Goal: Task Accomplishment & Management: Complete application form

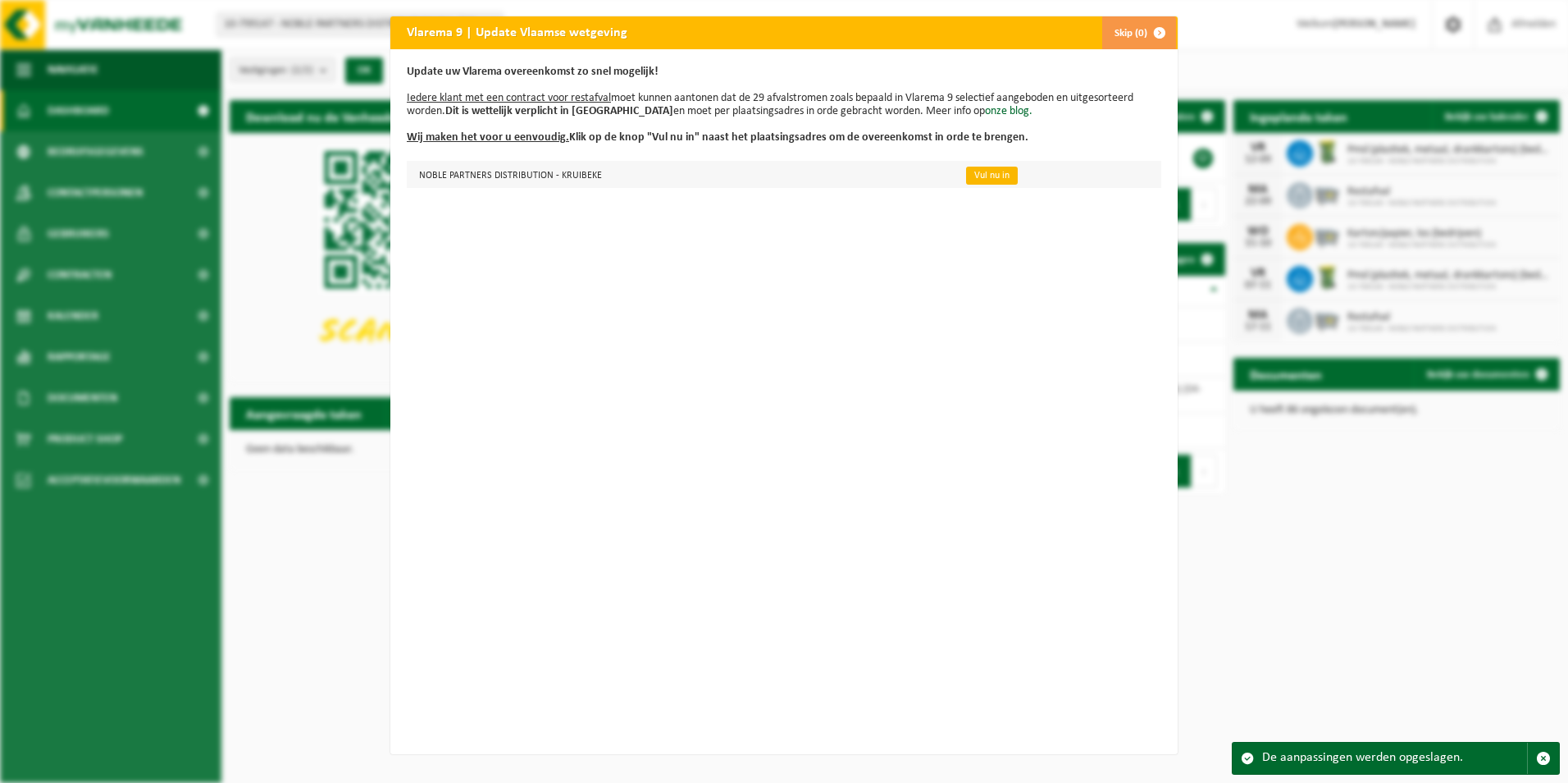
click at [973, 173] on link "Vul nu in" at bounding box center [991, 176] width 51 height 18
click at [974, 179] on link "Vul nu in" at bounding box center [991, 176] width 51 height 18
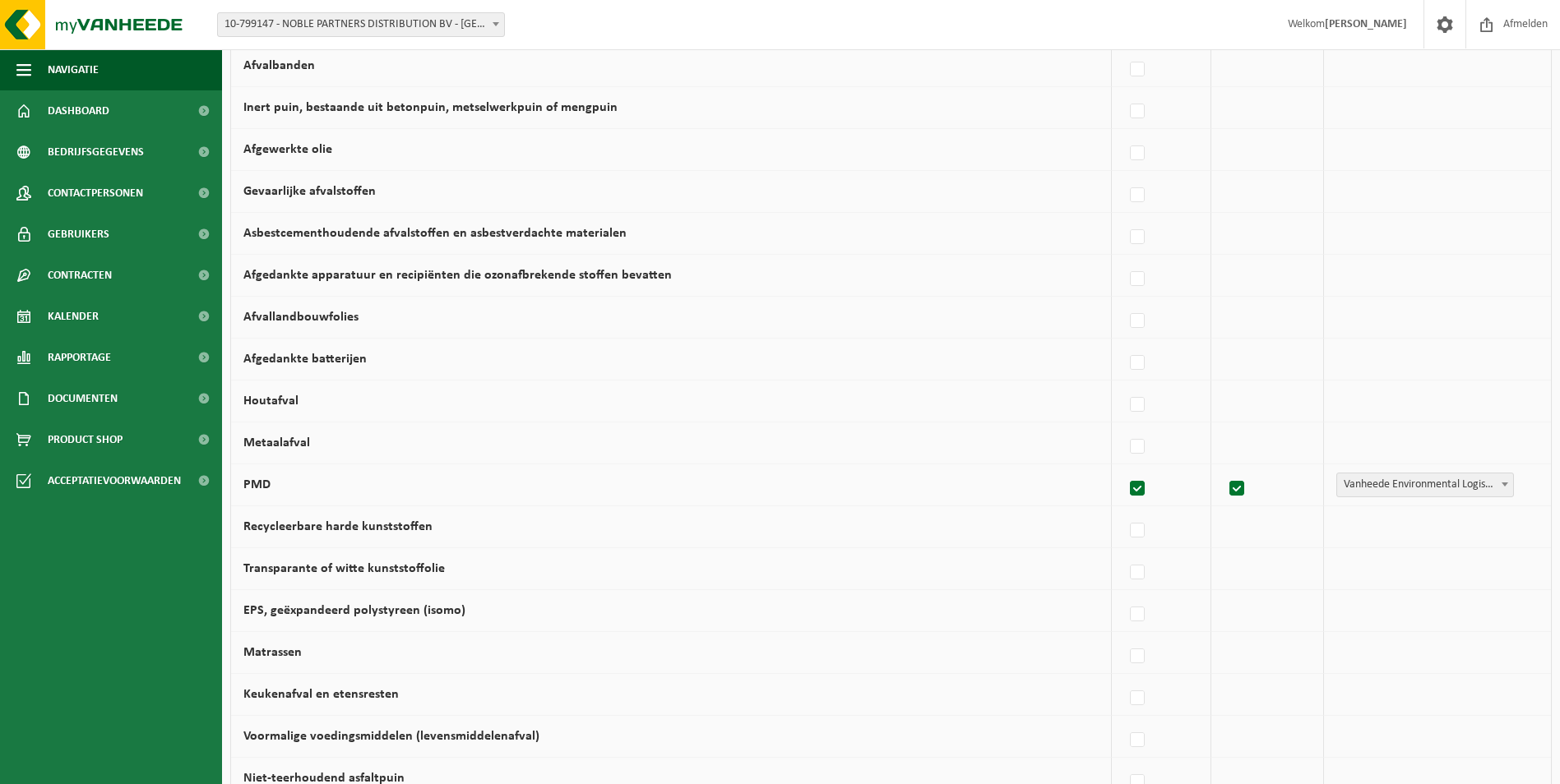
scroll to position [575, 0]
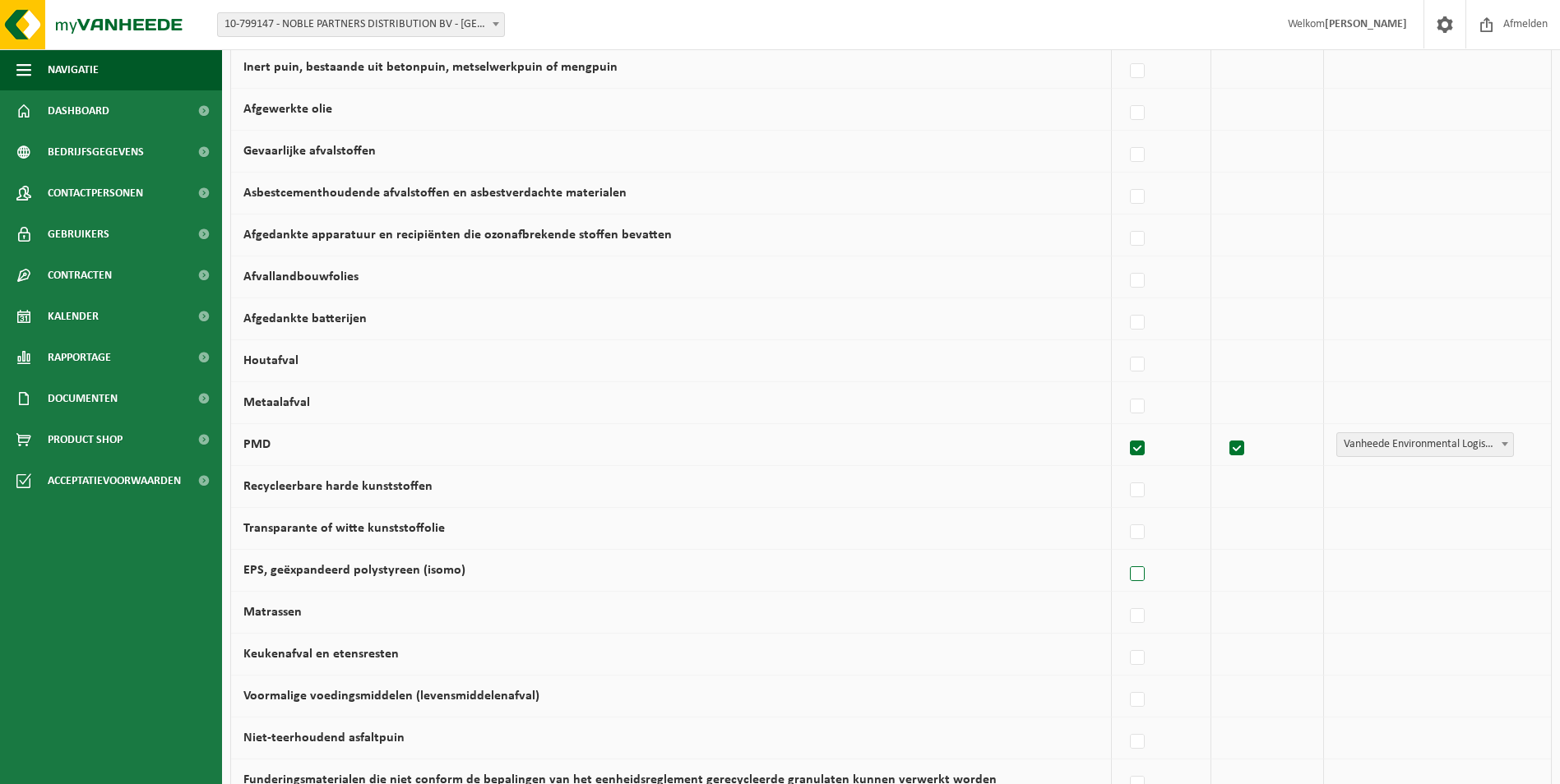
click at [1148, 579] on label at bounding box center [1138, 574] width 23 height 24
click at [1124, 554] on input "EPS, geëxpandeerd polystyreen (isomo)" at bounding box center [1124, 553] width 1 height 1
checkbox input "true"
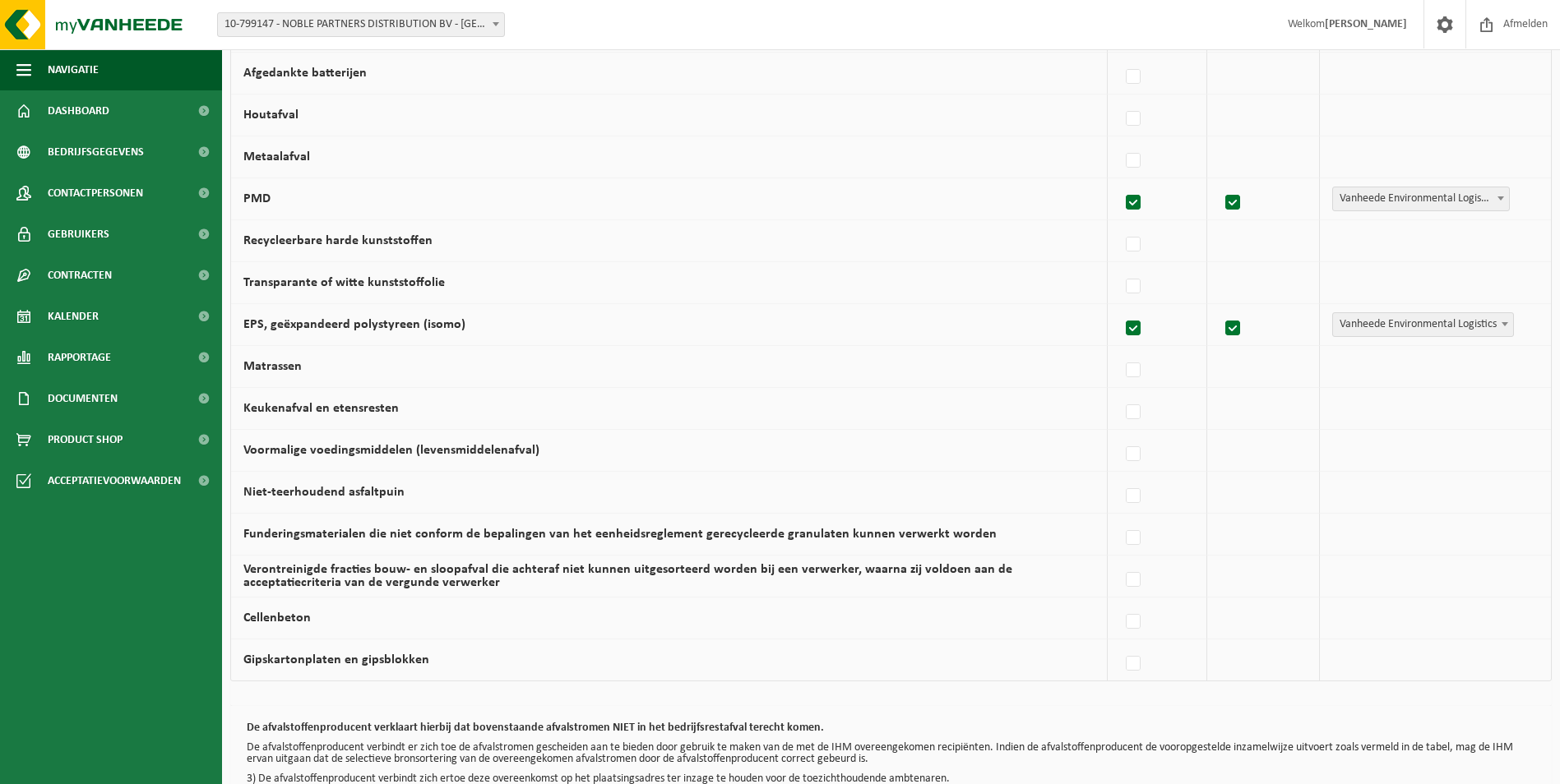
scroll to position [920, 0]
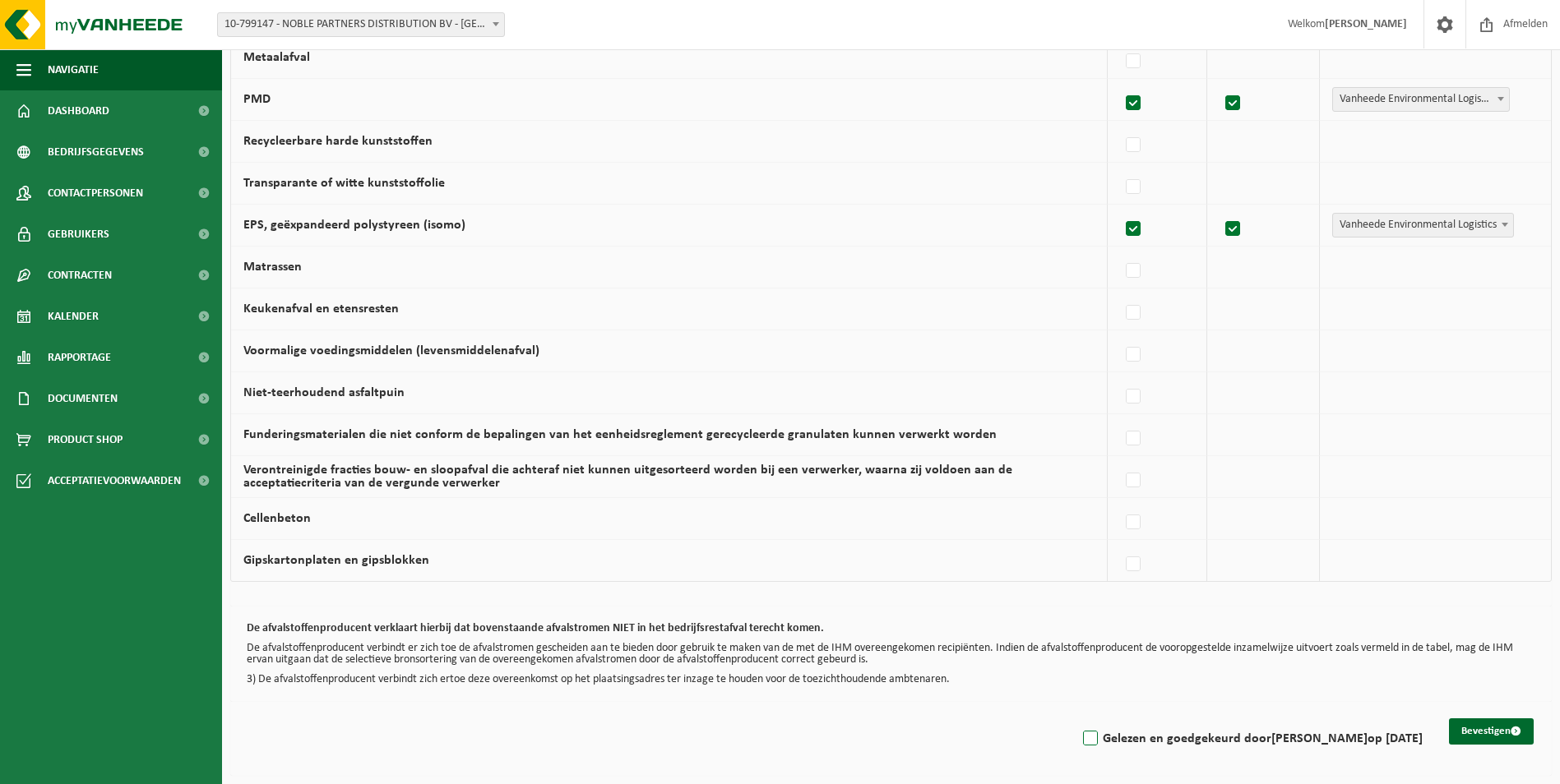
click at [1093, 737] on label "Gelezen en goedgekeurd door EVY WAMBACQ op 04/09/25" at bounding box center [1251, 738] width 343 height 24
click at [1077, 718] on input "Gelezen en goedgekeurd door EVY WAMBACQ op 04/09/25" at bounding box center [1076, 717] width 1 height 1
checkbox input "true"
click at [1464, 738] on button "Bevestigen" at bounding box center [1491, 731] width 85 height 26
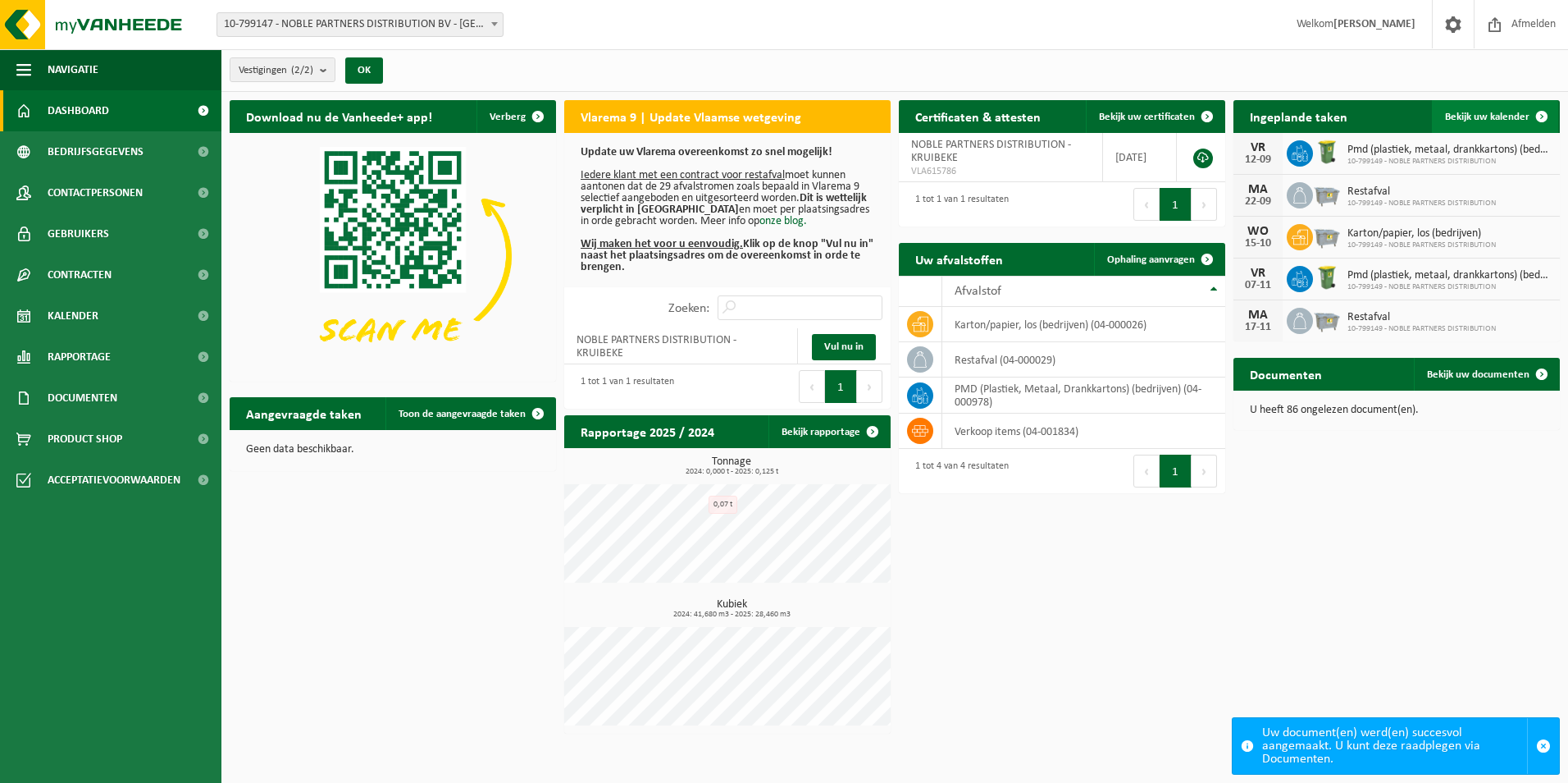
click at [1512, 115] on span "Bekijk uw kalender" at bounding box center [1488, 116] width 84 height 11
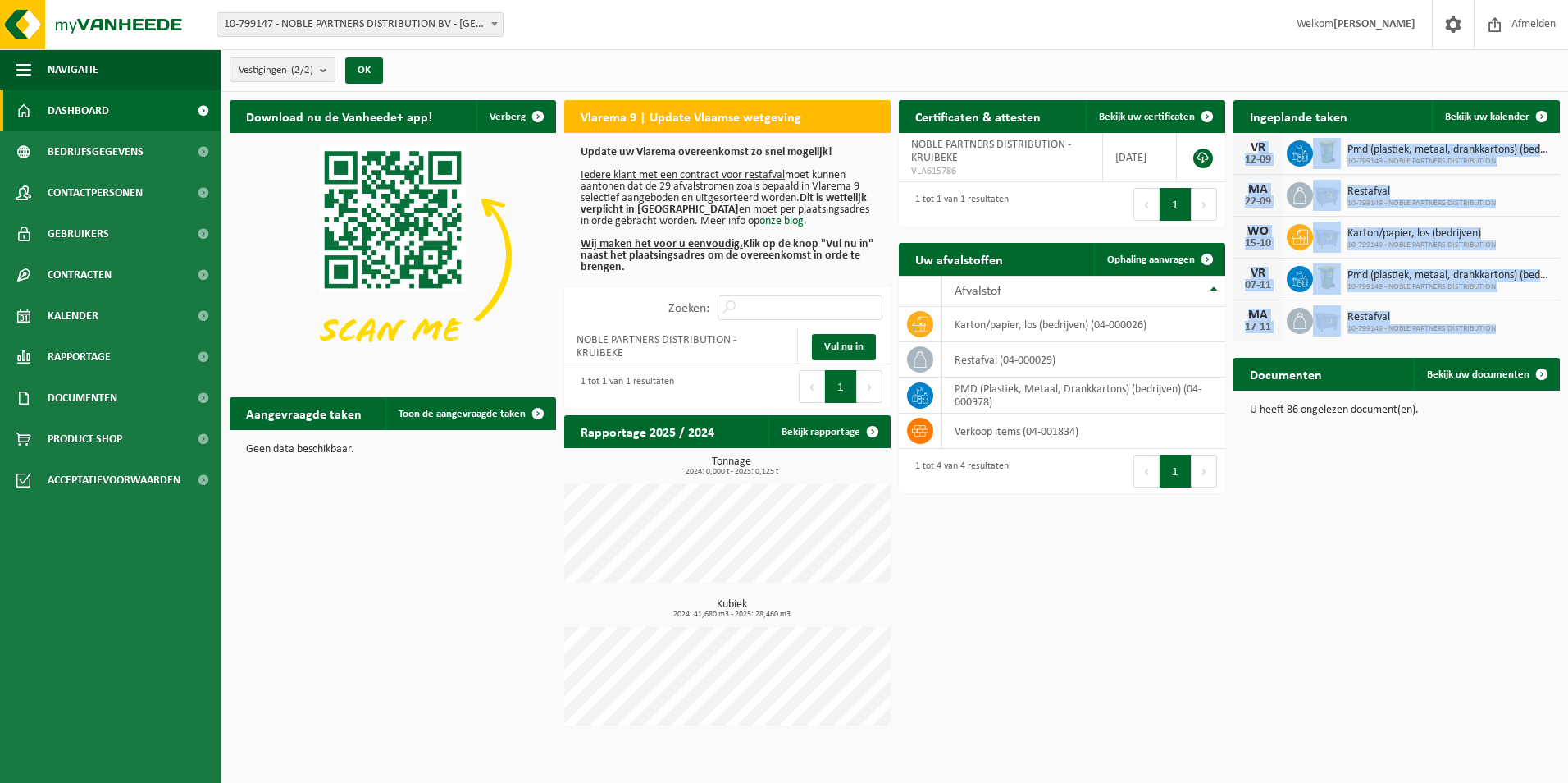
drag, startPoint x: 1242, startPoint y: 143, endPoint x: 1527, endPoint y: 326, distance: 338.7
click at [1527, 326] on div "[DATE] Pmd (plastiek, metaal, drankkartons) (bedrijven) 10-799149 - NOBLE PARTN…" at bounding box center [1396, 237] width 327 height 209
copy div "[DATE] Pmd (plastiek, metaal, drankkartons) (bedrijven) 10-799149 - NOBLE PARTN…"
